Goal: Task Accomplishment & Management: Manage account settings

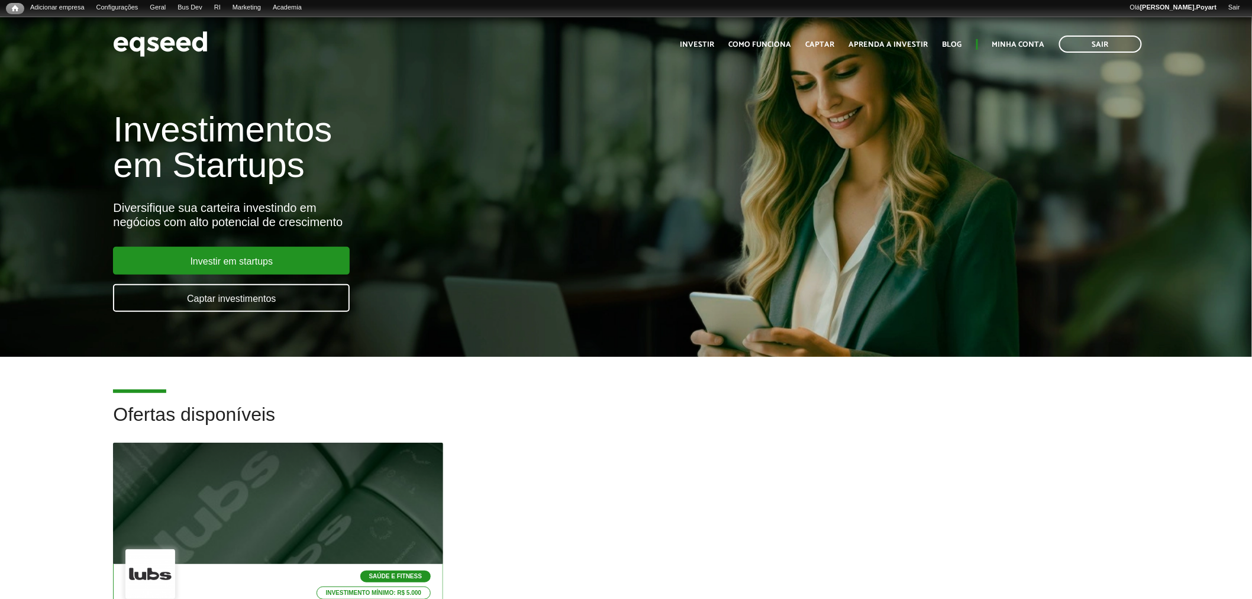
scroll to position [197, 0]
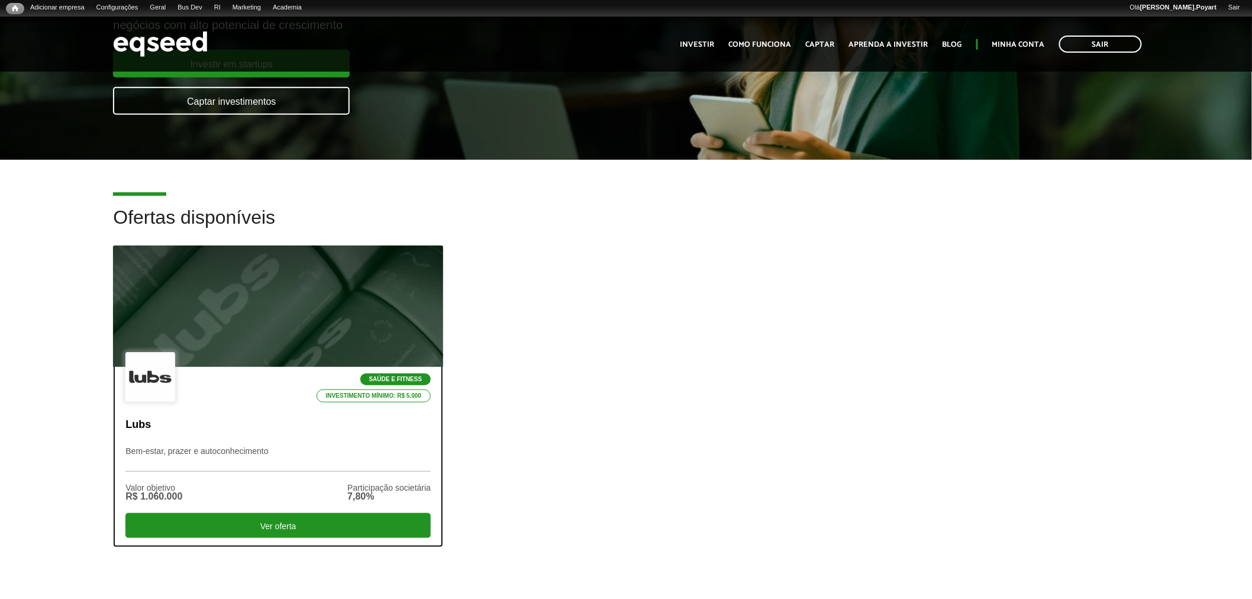
click at [257, 335] on div at bounding box center [278, 307] width 396 height 146
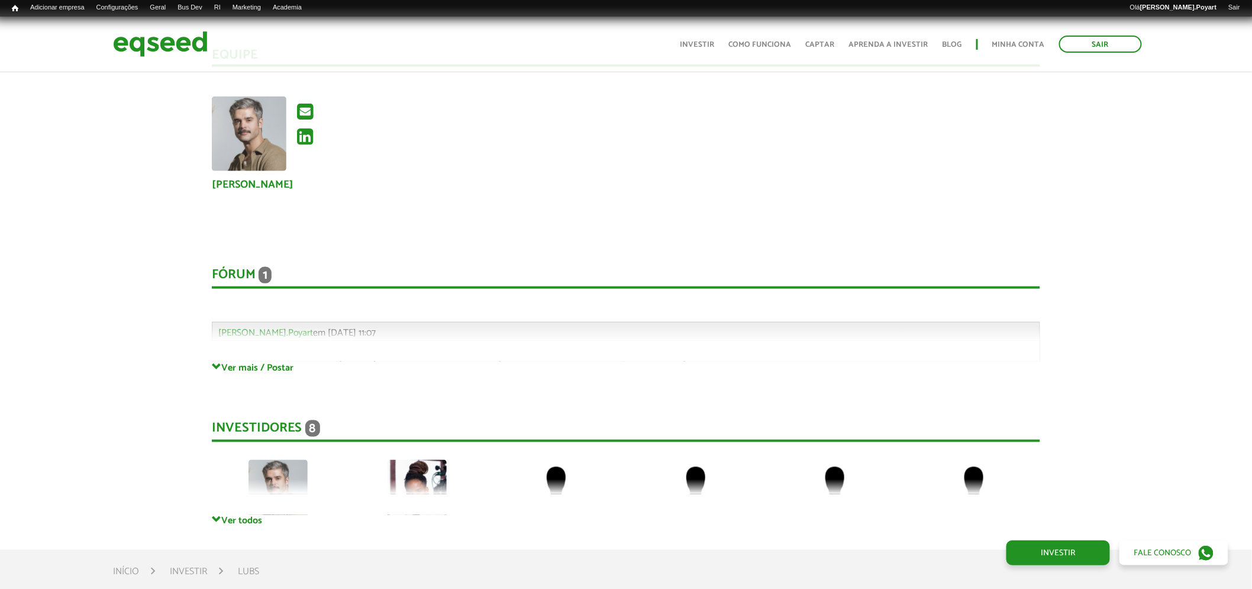
scroll to position [2432, 0]
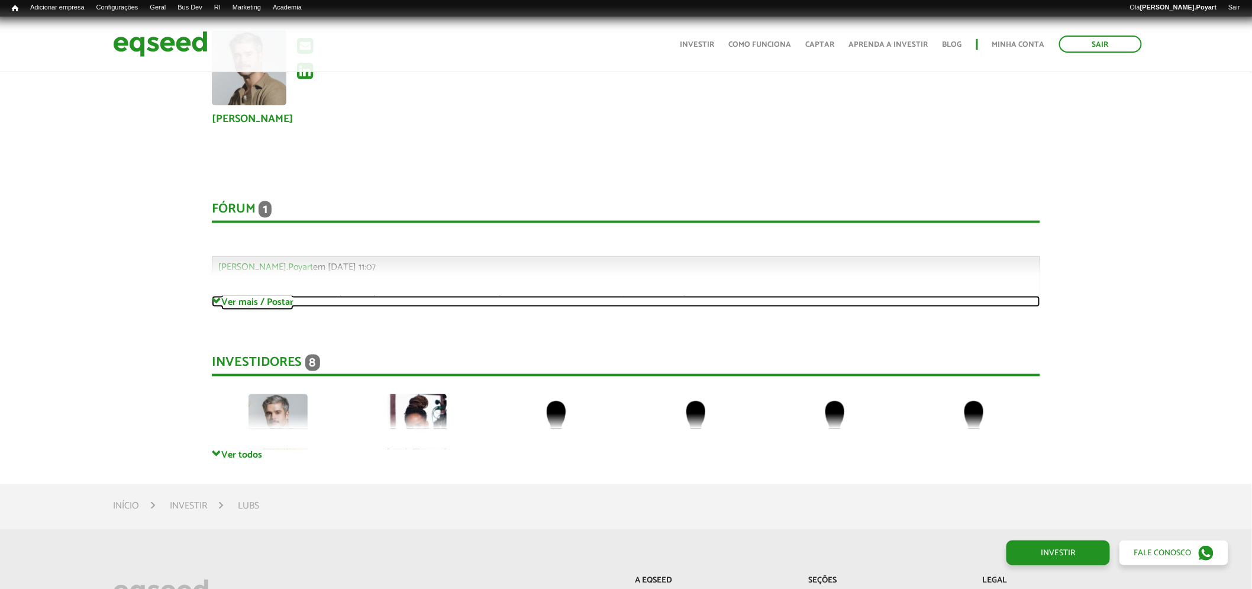
click at [264, 302] on link "Ver mais / Postar" at bounding box center [626, 301] width 829 height 11
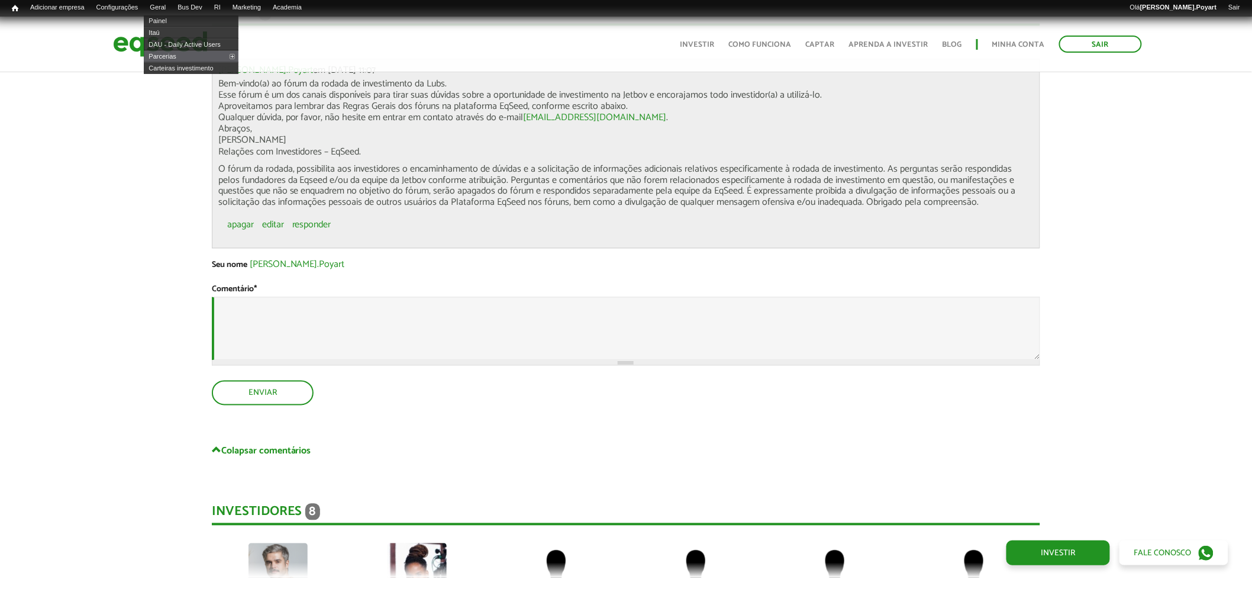
scroll to position [2498, 0]
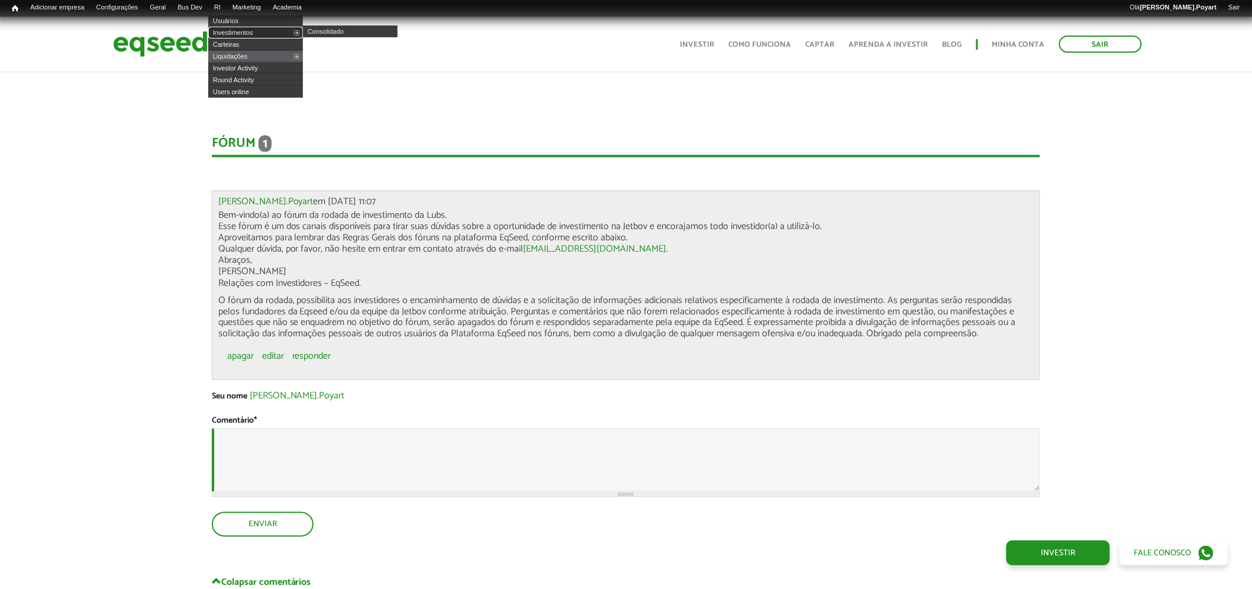
click at [238, 33] on link "Investimentos" at bounding box center [255, 33] width 95 height 12
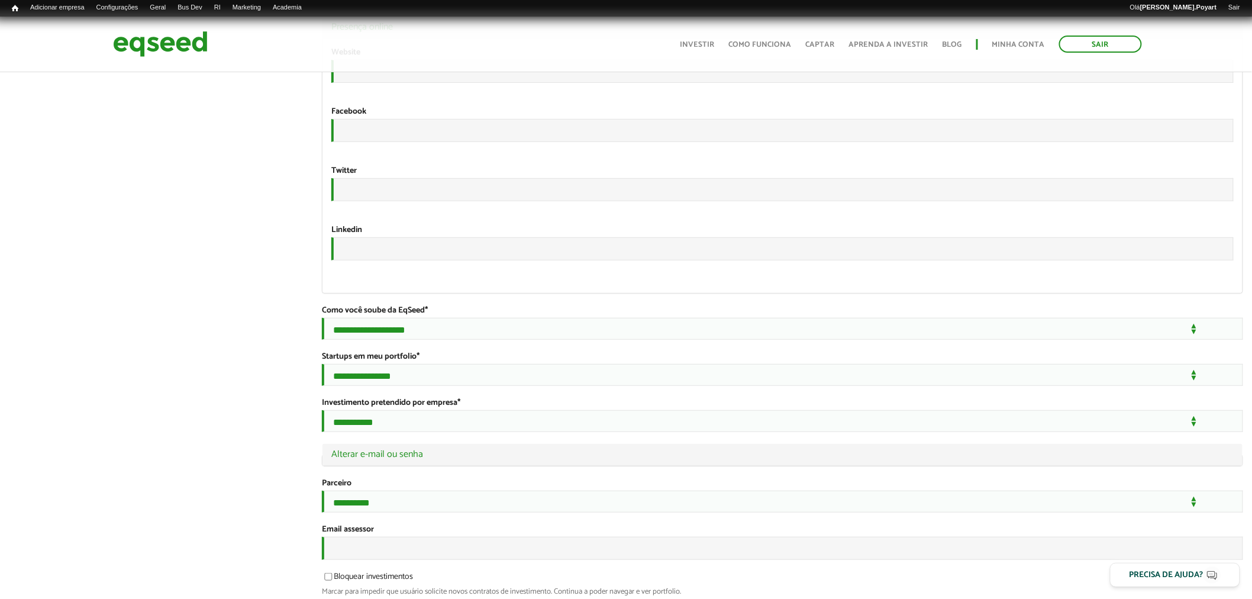
scroll to position [2211, 0]
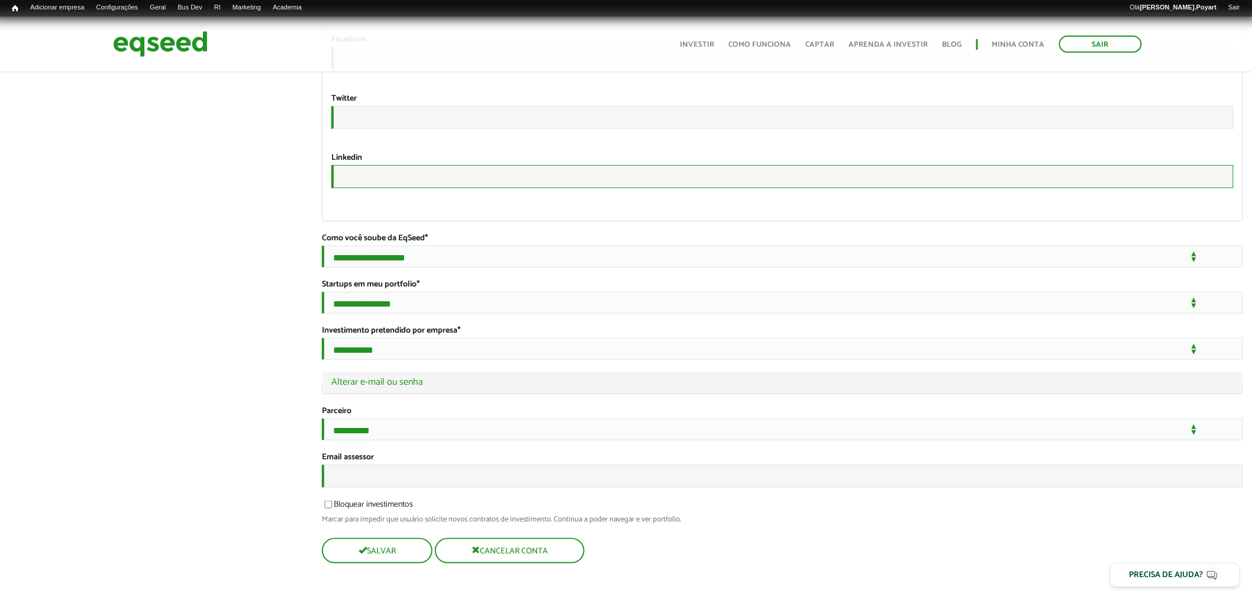
type input "**********"
click at [347, 470] on input "Email assessor" at bounding box center [782, 475] width 921 height 23
type input "**********"
click at [395, 555] on button "Salvar" at bounding box center [376, 550] width 108 height 23
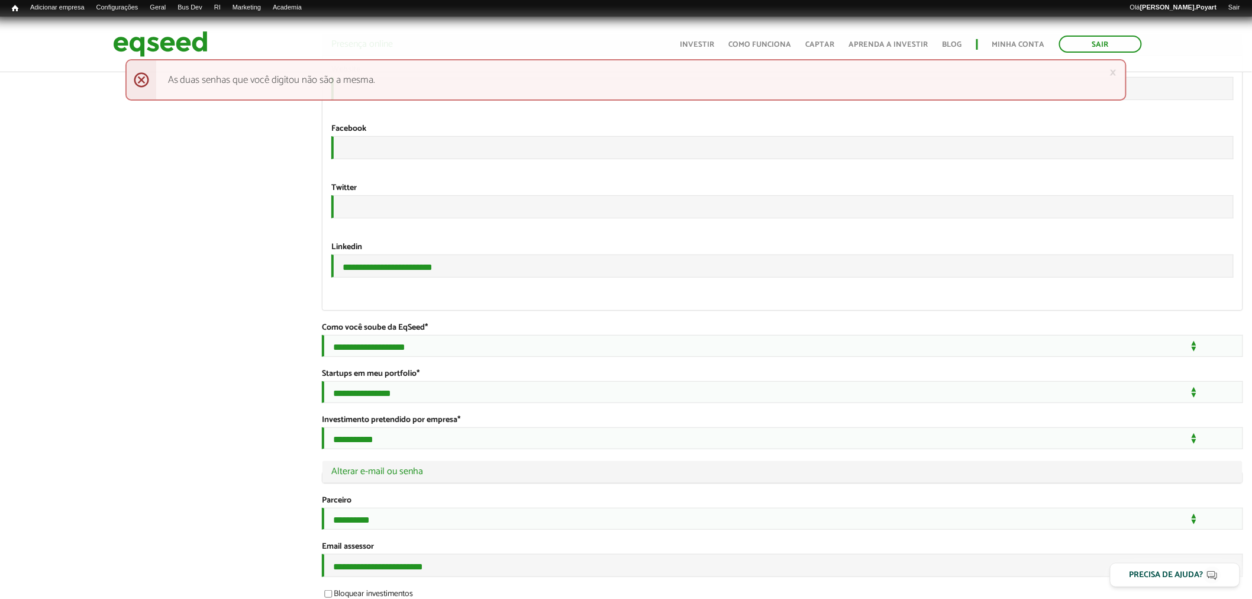
scroll to position [2210, 0]
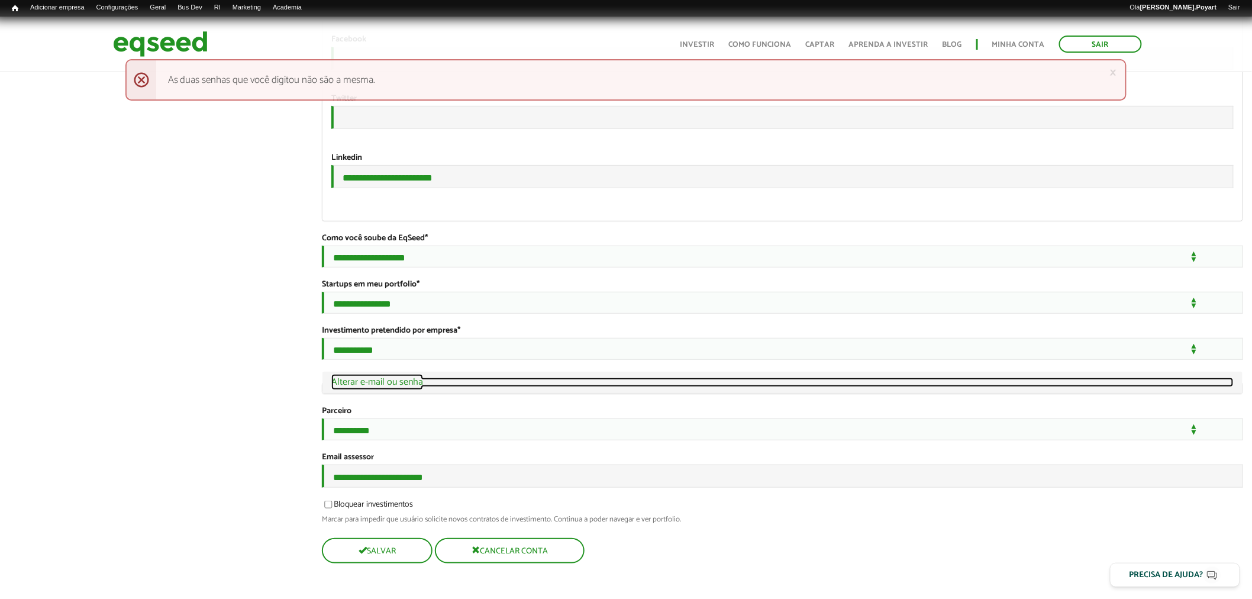
click at [367, 377] on link "Ocultar Alterar e-mail ou senha" at bounding box center [782, 381] width 902 height 9
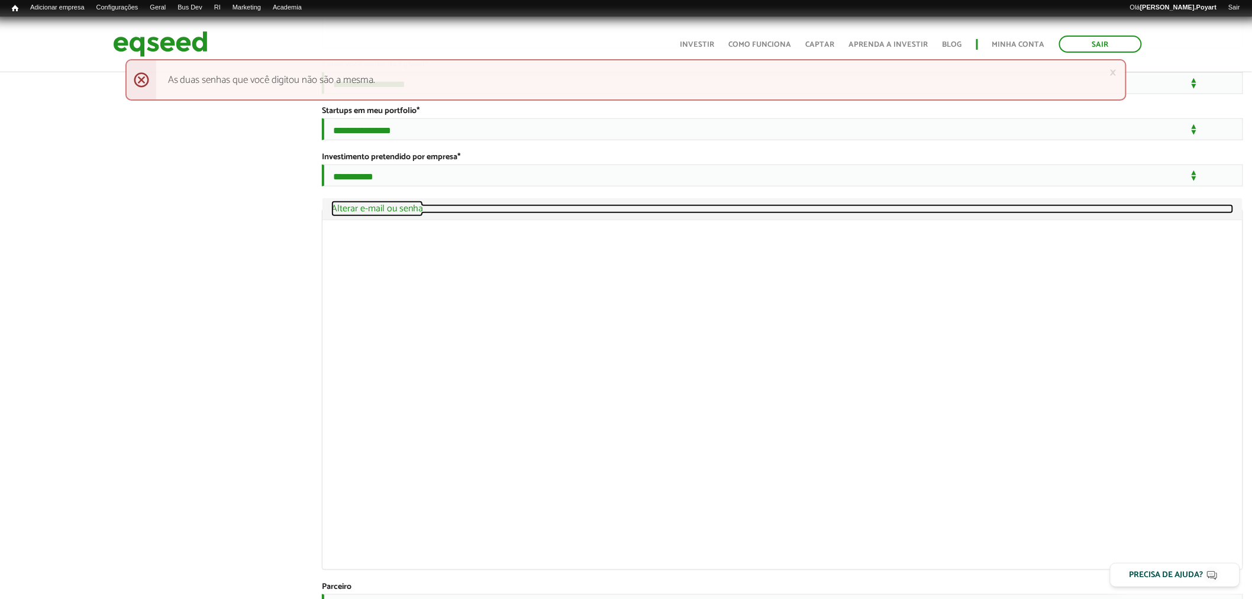
scroll to position [2358, 0]
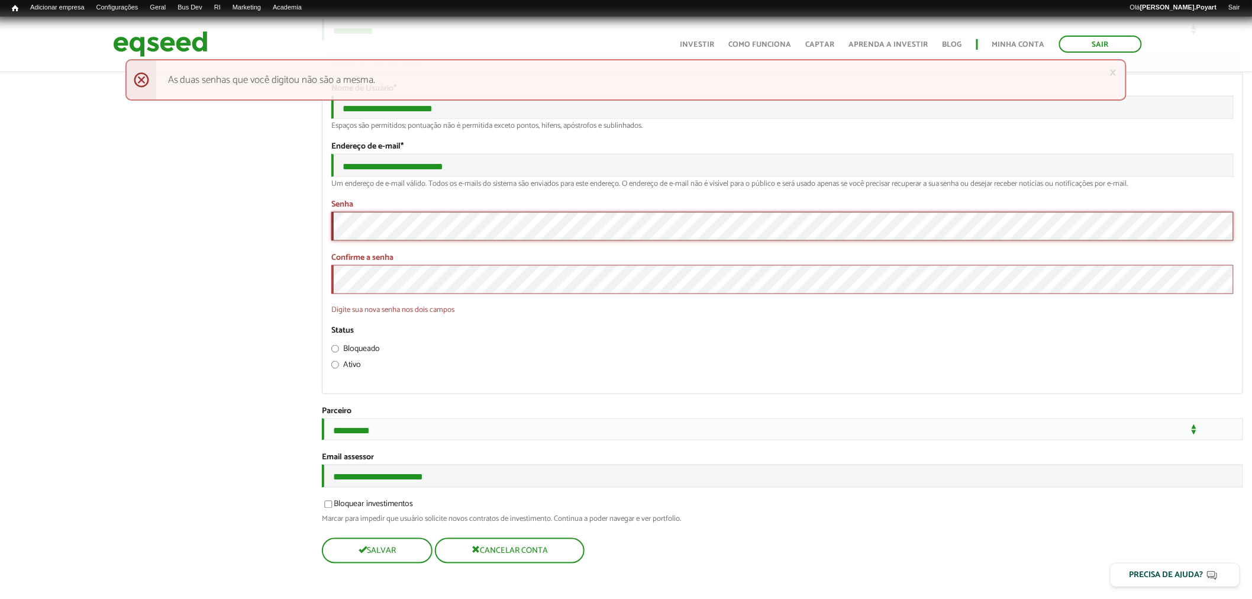
click at [395, 562] on button "Salvar" at bounding box center [376, 550] width 108 height 23
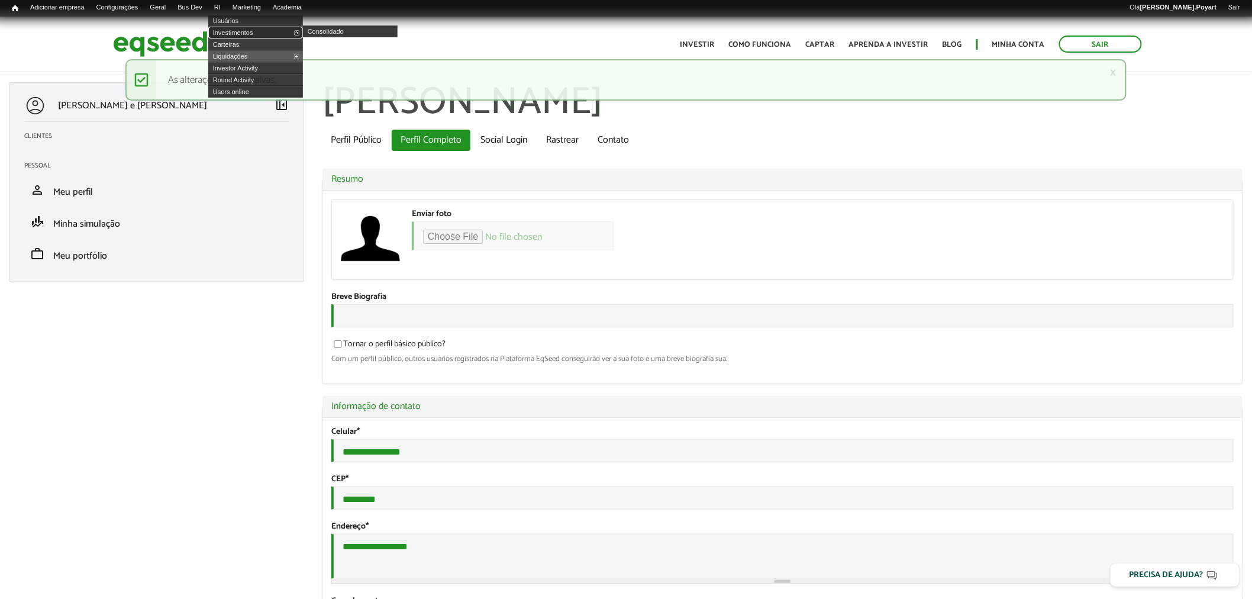
click at [240, 33] on link "Investimentos" at bounding box center [255, 33] width 95 height 12
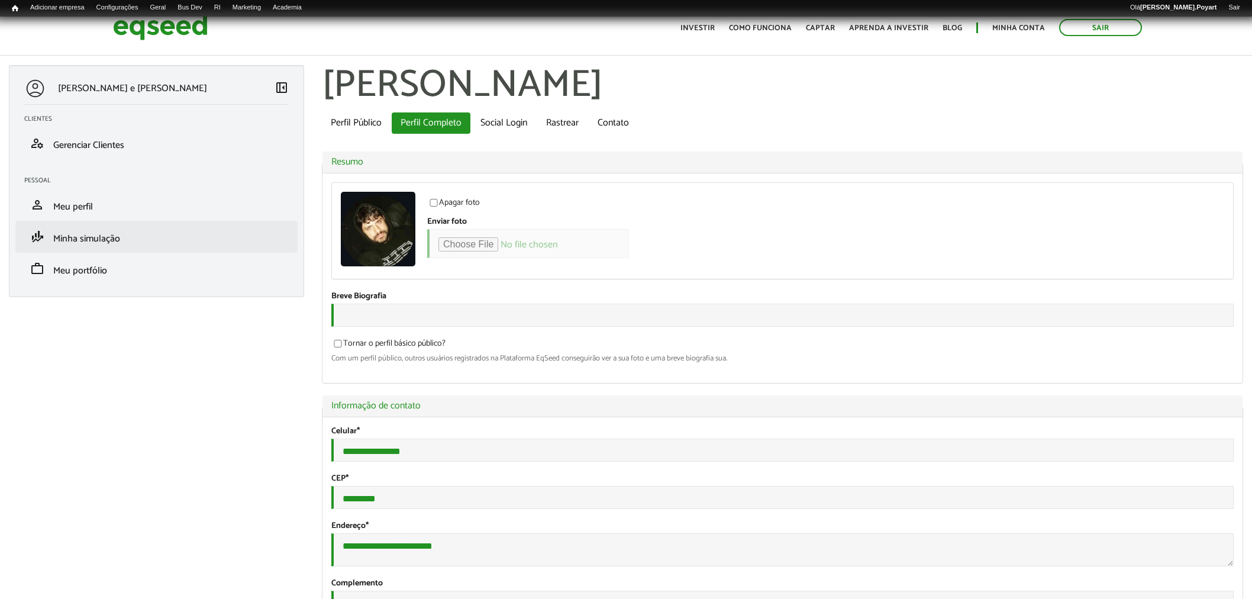
type input "*"
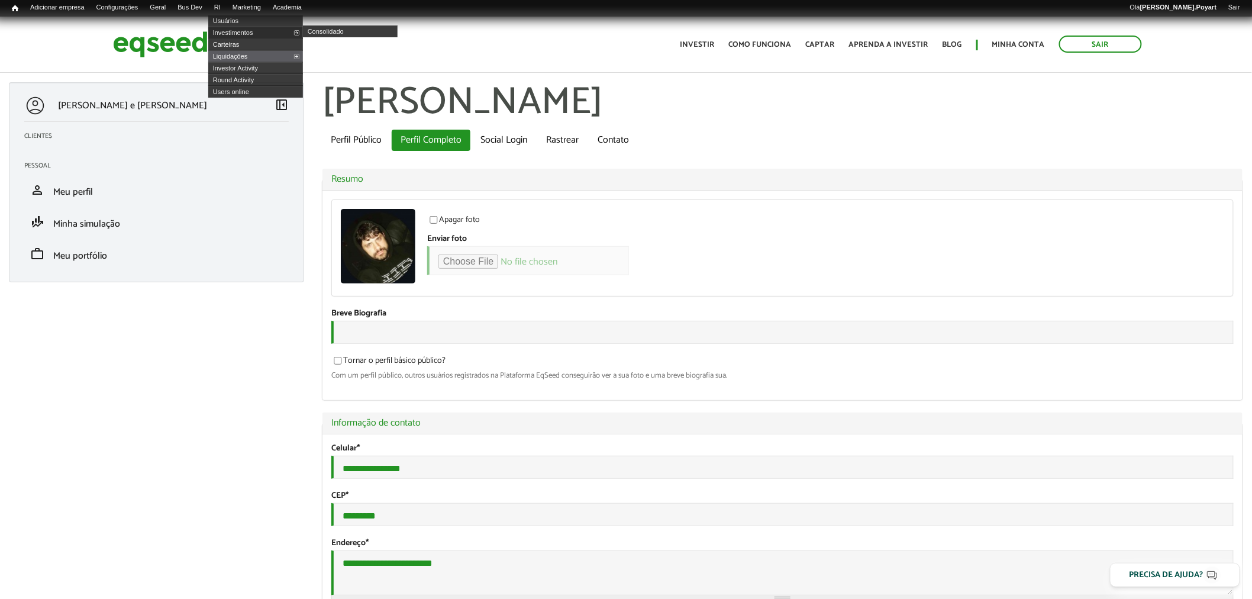
type input "**********"
click at [239, 33] on link "Investimentos" at bounding box center [255, 33] width 95 height 12
